Goal: Task Accomplishment & Management: Use online tool/utility

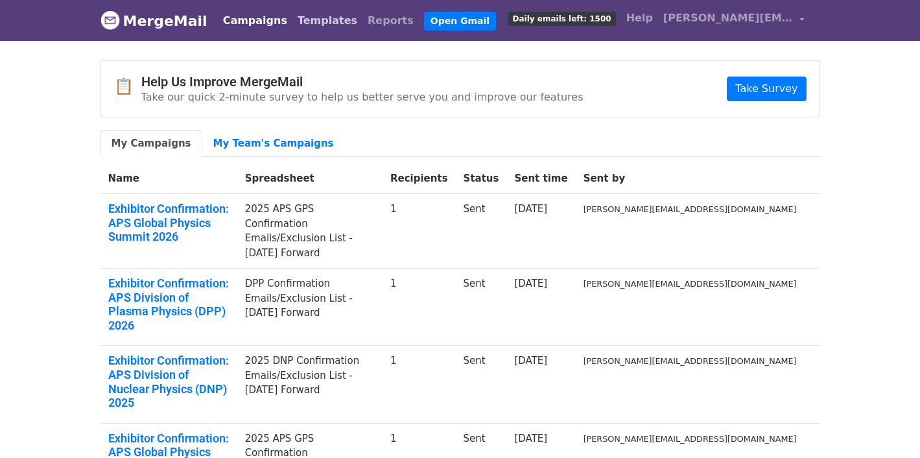
click at [309, 18] on link "Templates" at bounding box center [328, 21] width 70 height 26
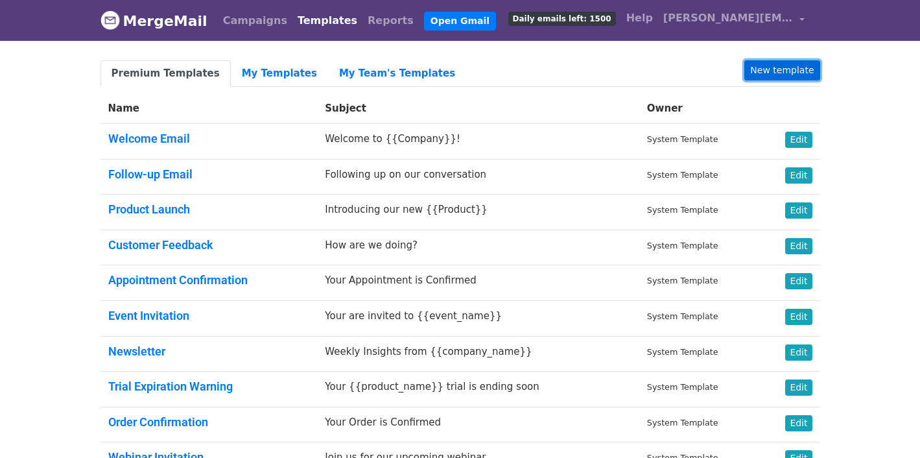
click at [795, 76] on link "New template" at bounding box center [782, 70] width 75 height 20
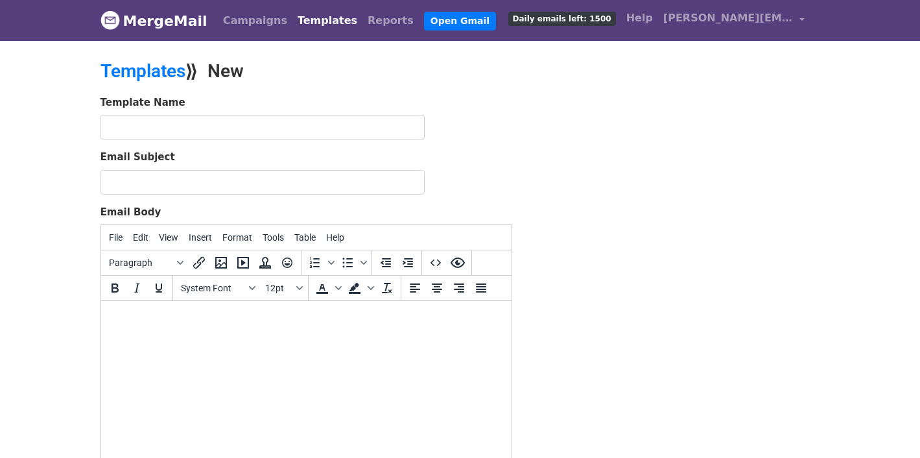
click at [150, 328] on html at bounding box center [306, 318] width 411 height 35
paste body
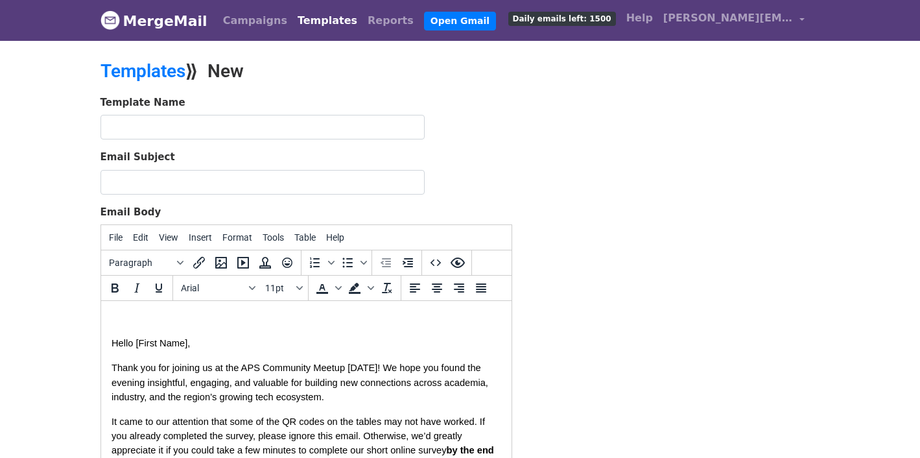
click at [187, 341] on span "Hello [First Name]," at bounding box center [150, 343] width 78 height 10
click at [591, 405] on div "Template Name Email Subject Email Body File Edit View Insert Format Tools Table…" at bounding box center [460, 323] width 739 height 457
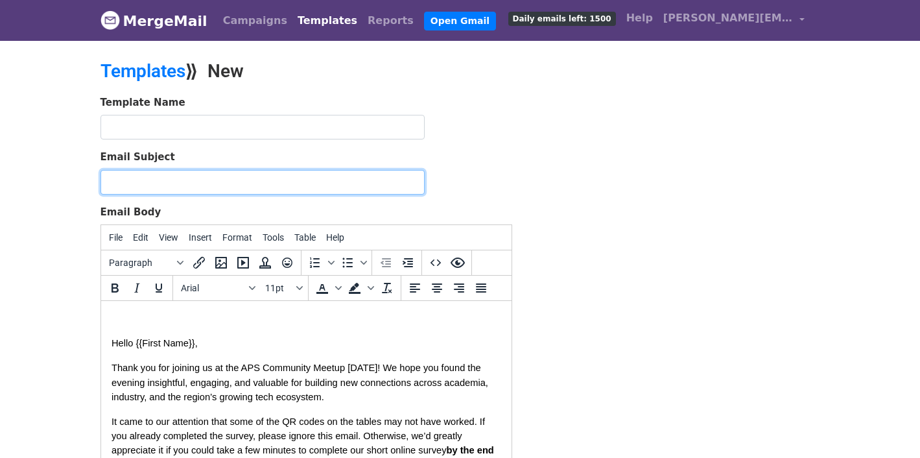
click at [243, 182] on input "Email Subject" at bounding box center [263, 182] width 324 height 25
paste input "Thank You for Attending the Sept. 11 APS Meetup – We’d Love Your Feedback!"
type input "Thank You for Attending the Sept. 11 APS Meetup – We’d Love Your Feedback!"
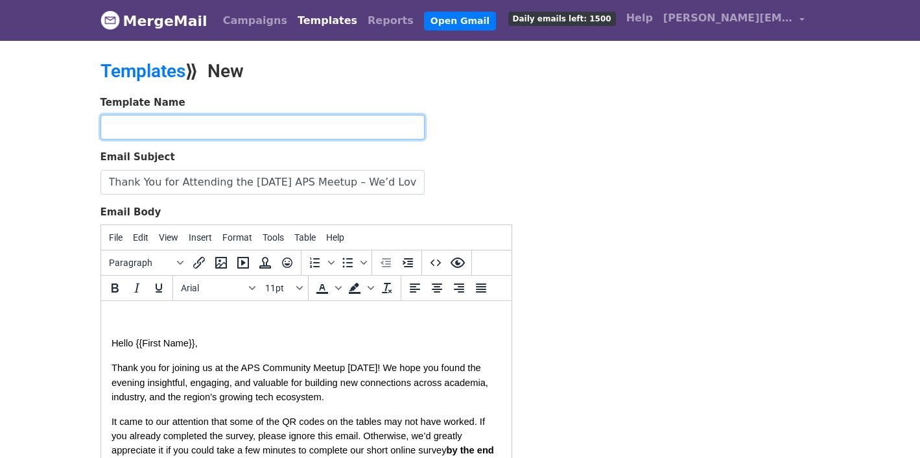
click at [221, 123] on input "text" at bounding box center [263, 127] width 324 height 25
paste input "Sep 11 Austin Meetup Email - Thank you for attending + Survey"
type input "Sep 11 Austin Meetup Email - Thank you for attending + Survey"
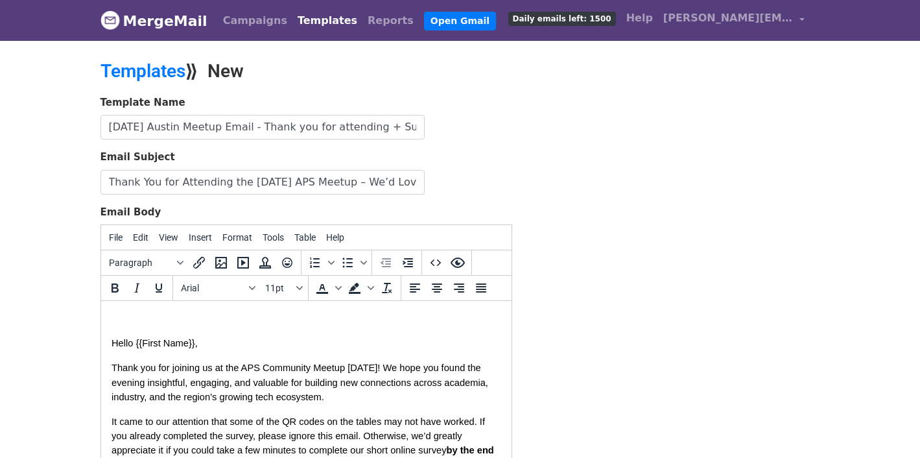
click at [494, 198] on form "Template Name Sep 11 Austin Meetup Email - Thank you for attending + Survey Ema…" at bounding box center [307, 323] width 412 height 457
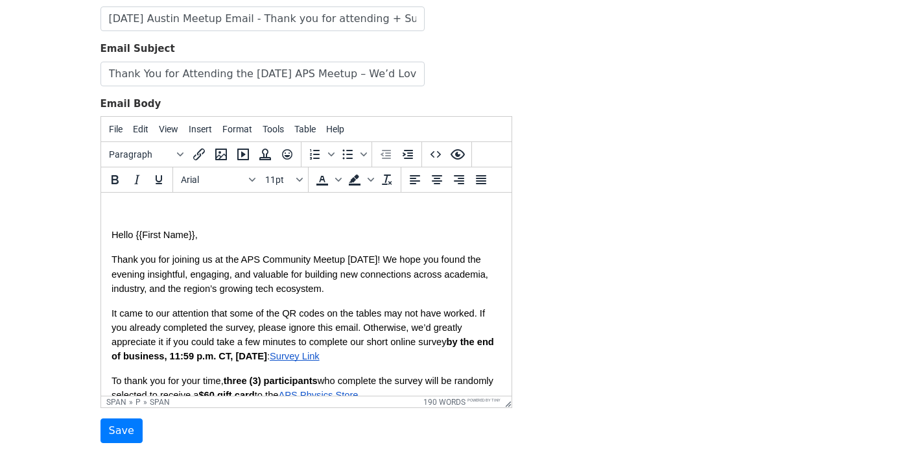
scroll to position [198, 0]
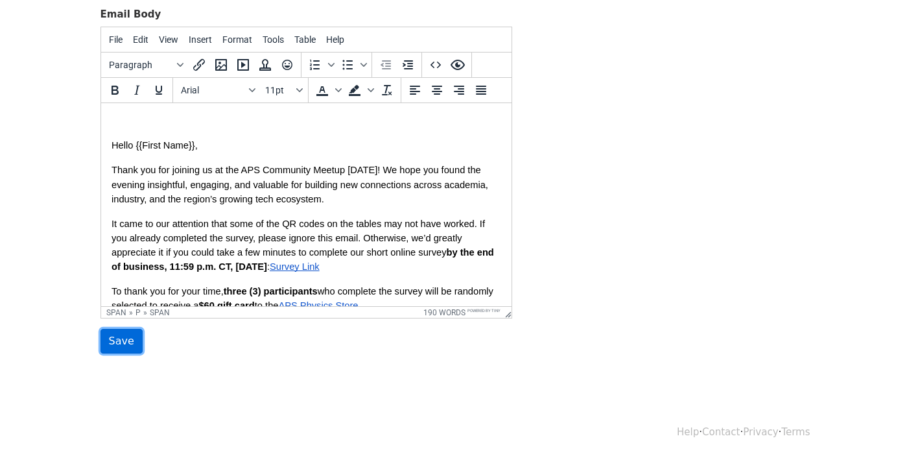
click at [115, 340] on input "Save" at bounding box center [122, 341] width 42 height 25
